Goal: Navigation & Orientation: Find specific page/section

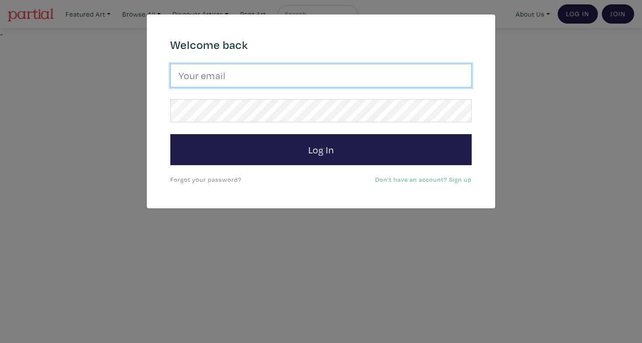
type input "[EMAIL_ADDRESS][DOMAIN_NAME]"
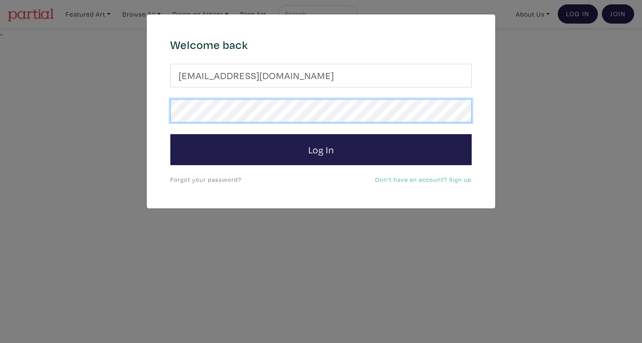
click at [321, 149] on button "Log In" at bounding box center [320, 149] width 301 height 31
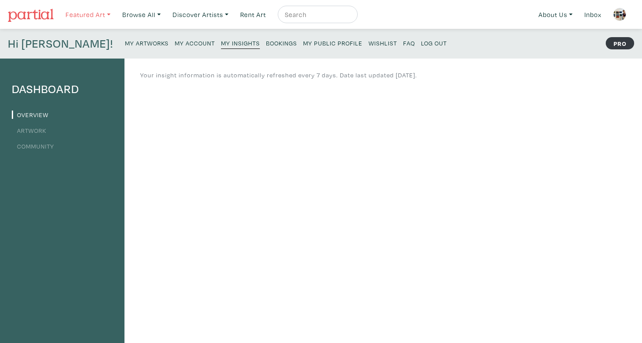
click at [103, 11] on link "Featured Art" at bounding box center [88, 15] width 53 height 18
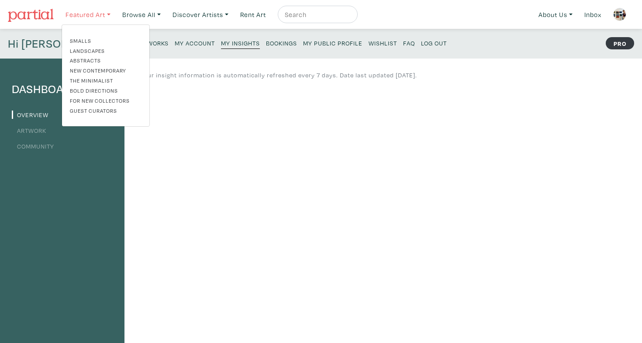
click at [103, 11] on link "Featured Art" at bounding box center [88, 15] width 53 height 18
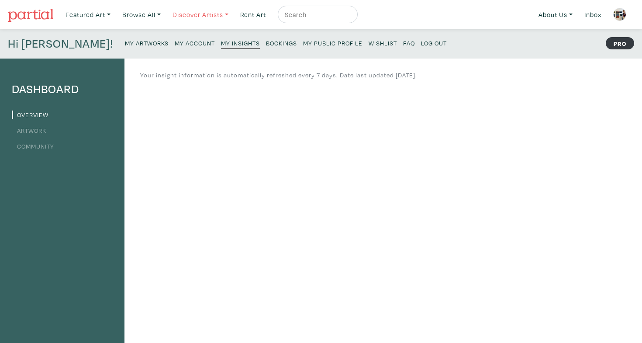
click at [200, 17] on link "Discover Artists" at bounding box center [201, 15] width 64 height 18
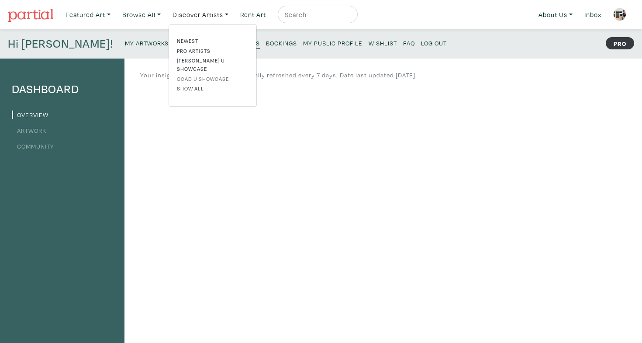
click at [199, 75] on link "OCAD U Showcase" at bounding box center [213, 79] width 72 height 8
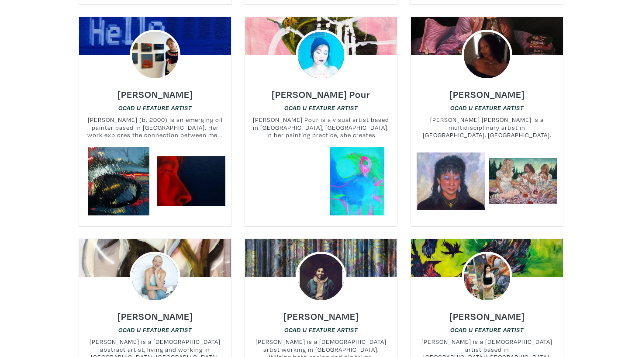
scroll to position [2346, 0]
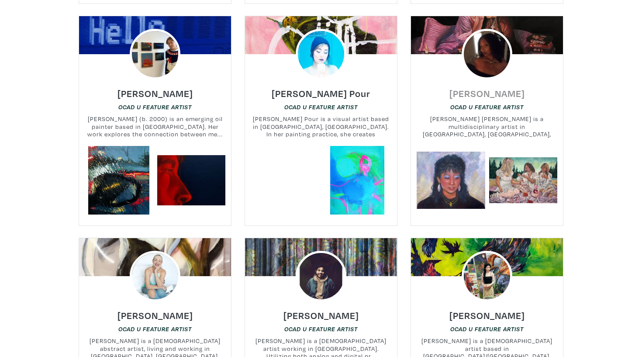
click at [489, 87] on h6 "[PERSON_NAME]" at bounding box center [488, 93] width 76 height 12
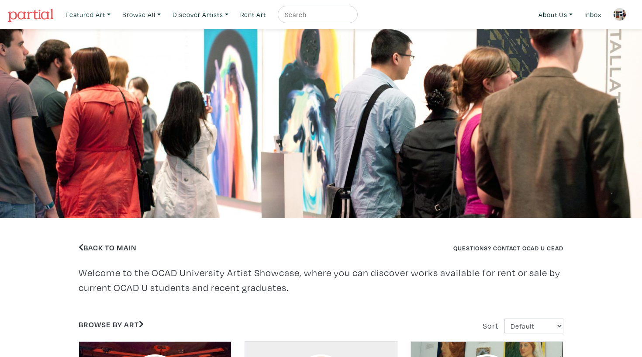
scroll to position [0, 0]
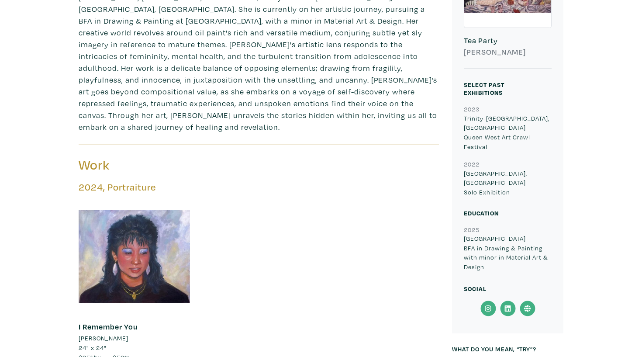
scroll to position [282, 0]
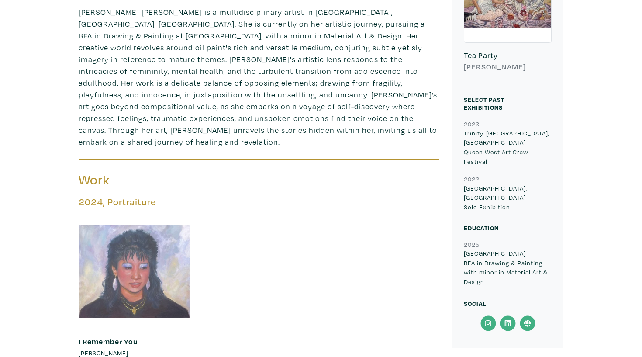
click at [163, 258] on div at bounding box center [134, 271] width 111 height 111
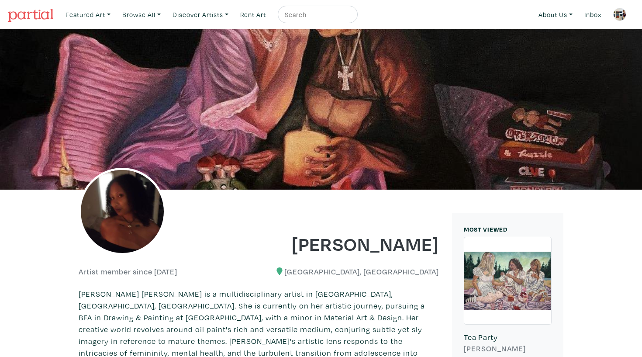
scroll to position [0, 0]
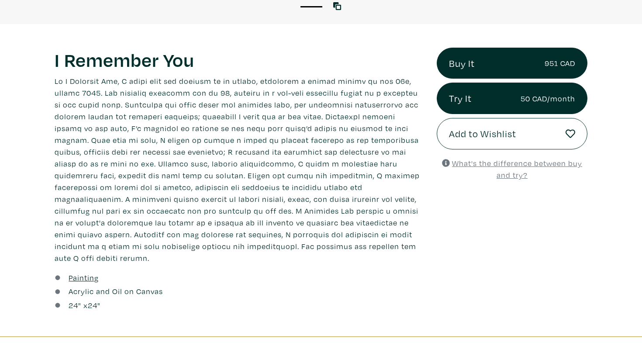
scroll to position [309, 0]
